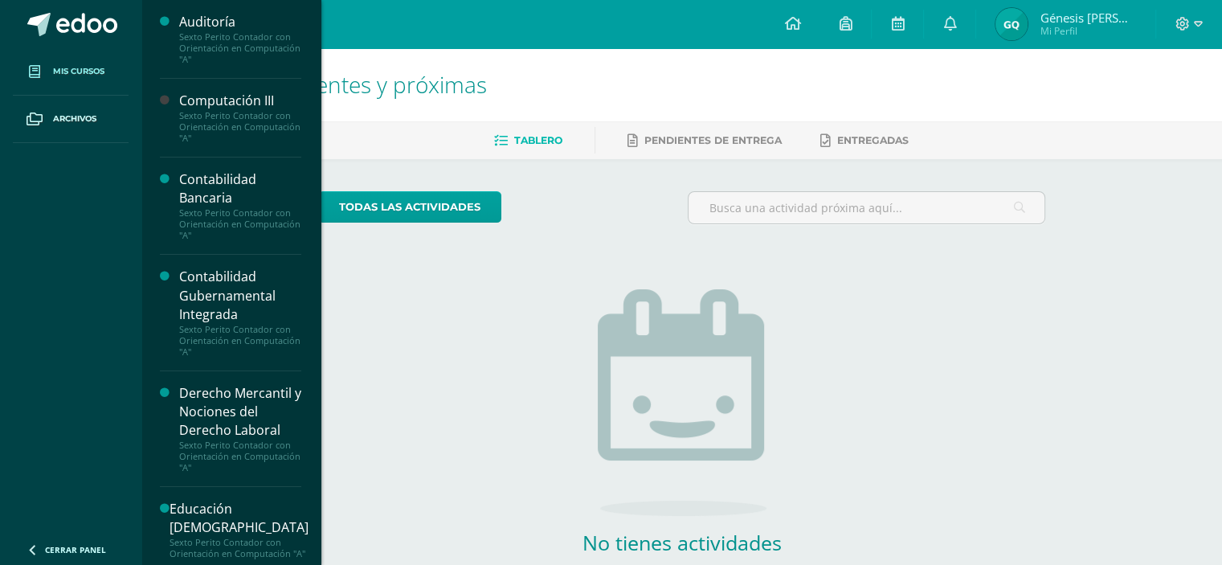
click at [55, 67] on span "Mis cursos" at bounding box center [78, 71] width 51 height 13
click at [238, 98] on div "Computación III" at bounding box center [240, 101] width 122 height 18
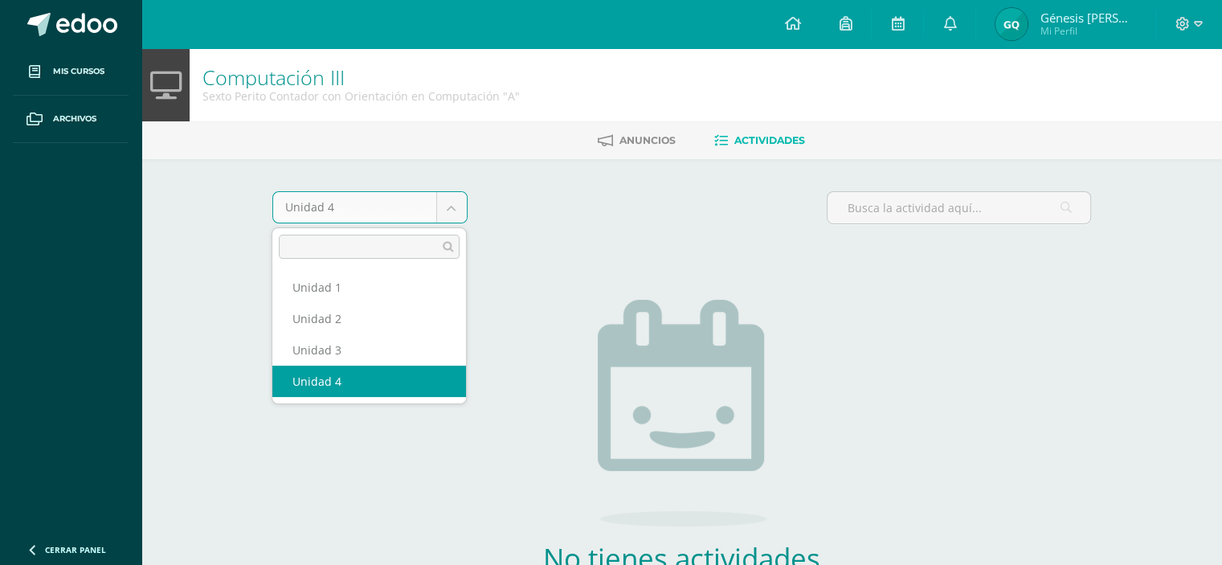
click at [451, 208] on body "Mis cursos Archivos Cerrar panel Auditoría Sexto Perito Contador con Orientació…" at bounding box center [611, 345] width 1222 height 691
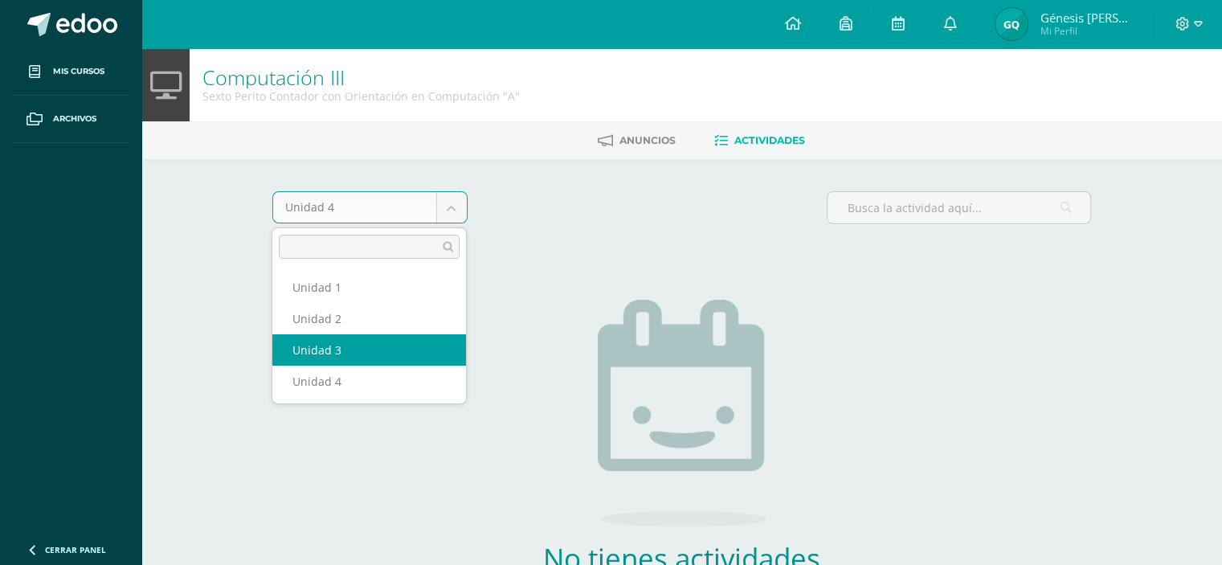
select select "Unidad 3"
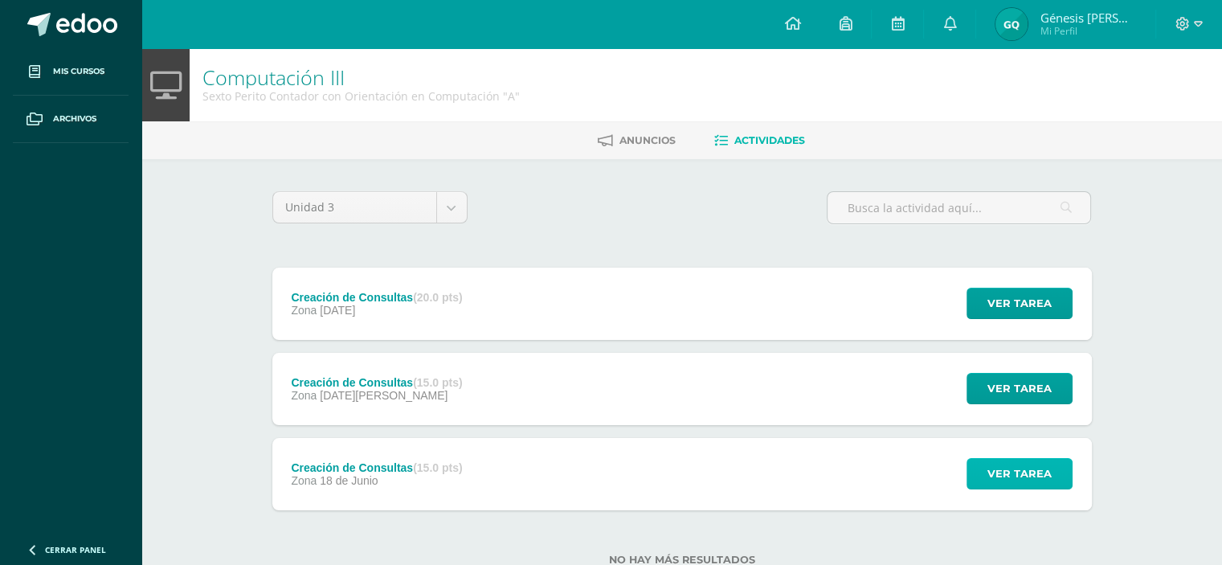
click at [1010, 484] on span "Ver tarea" at bounding box center [1019, 474] width 64 height 30
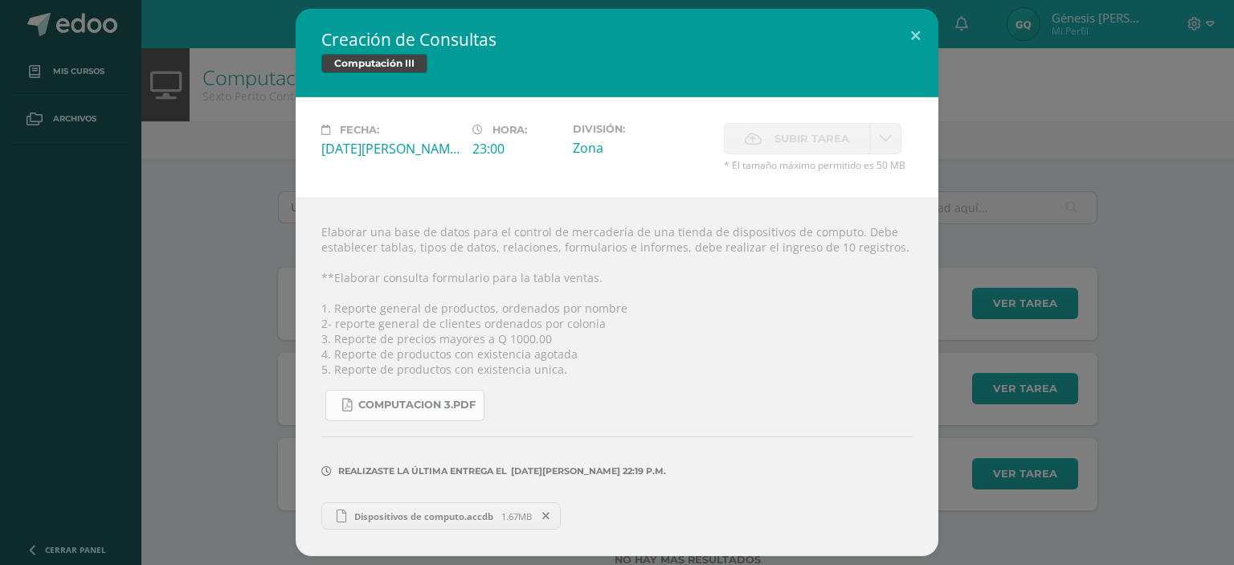
click at [383, 399] on span "Computacion 3.pdf" at bounding box center [416, 404] width 117 height 13
click at [366, 516] on span "Dispositivos de computo.accdb" at bounding box center [423, 516] width 155 height 12
click at [890, 35] on h2 "Creación de Consultas" at bounding box center [616, 39] width 591 height 22
click at [908, 35] on button at bounding box center [915, 36] width 46 height 55
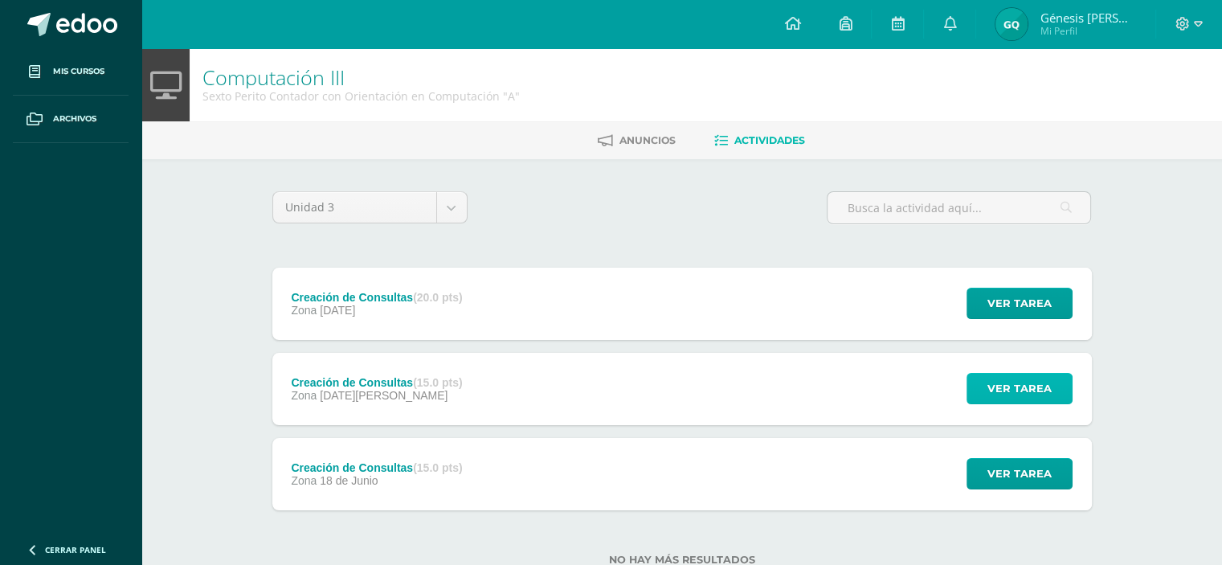
click at [1039, 386] on span "Ver tarea" at bounding box center [1019, 389] width 64 height 30
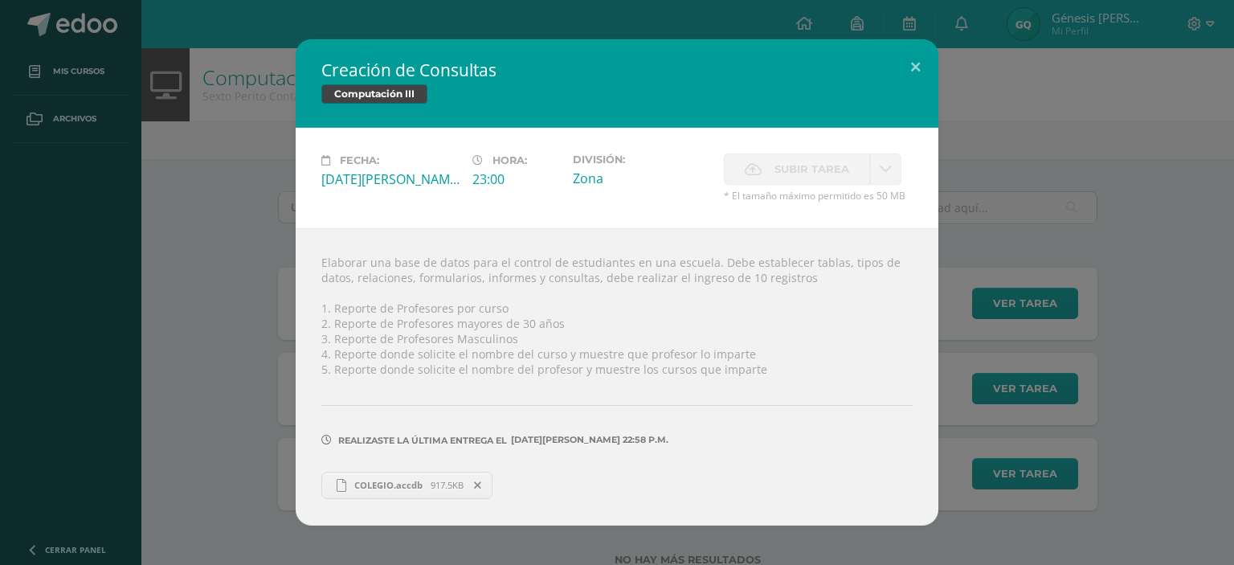
click at [413, 490] on span "COLEGIO.accdb" at bounding box center [388, 485] width 84 height 12
click at [913, 50] on button at bounding box center [915, 66] width 46 height 55
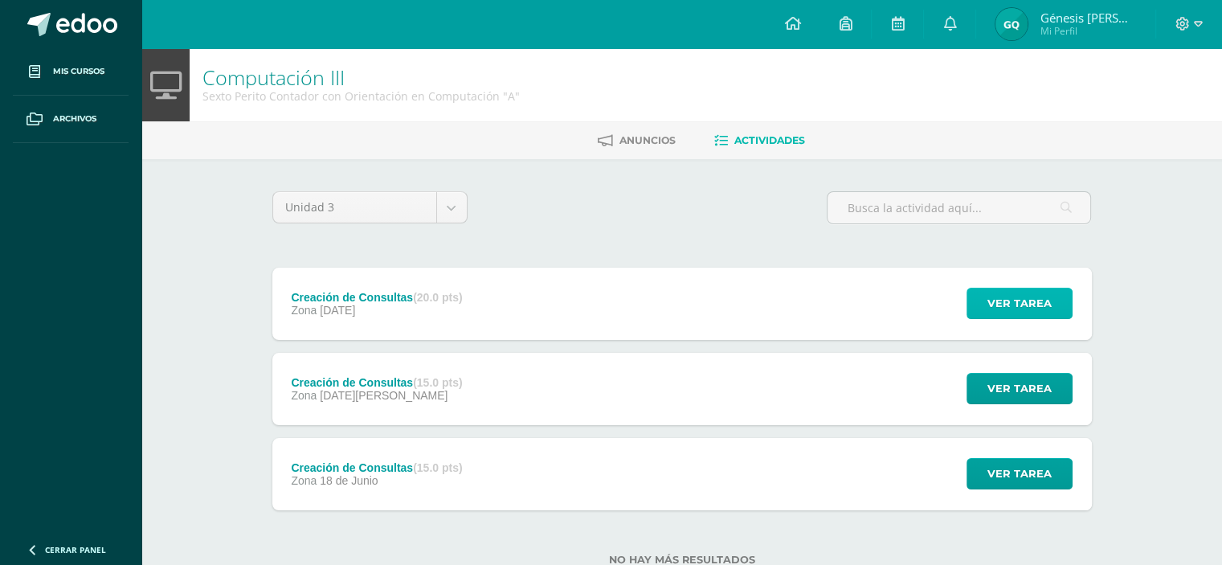
click at [1068, 293] on button "Ver tarea" at bounding box center [1019, 303] width 106 height 31
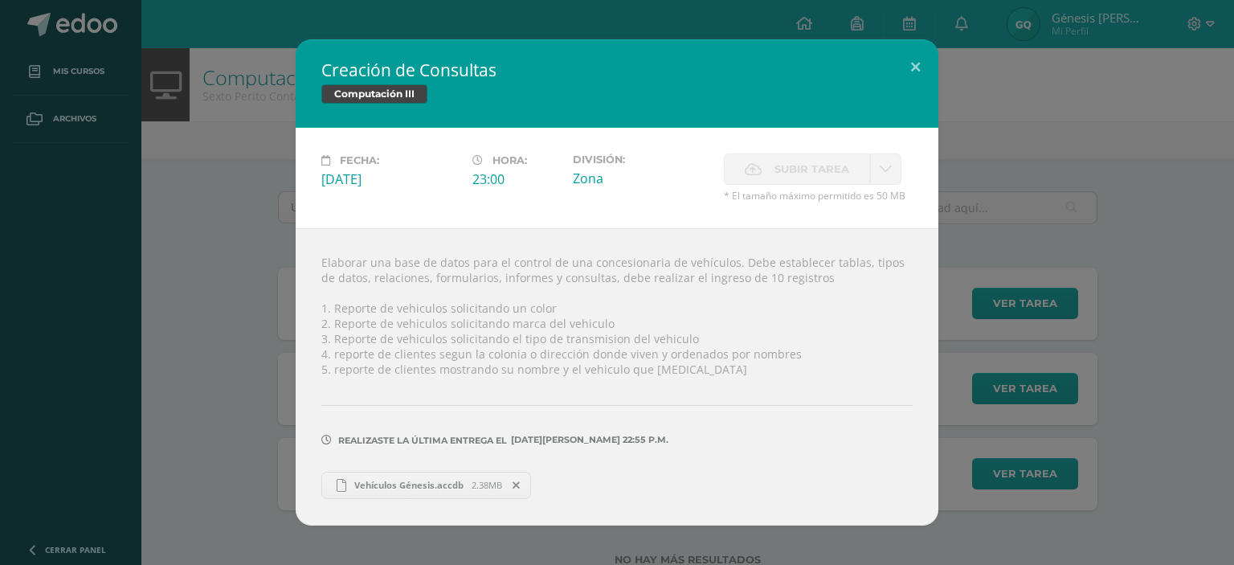
click at [423, 487] on span "Vehículos Génesis.accdb" at bounding box center [408, 485] width 125 height 12
